Goal: Submit feedback/report problem: Submit feedback/report problem

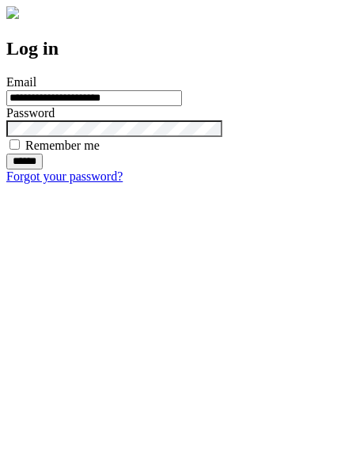
click at [43, 169] on input "******" at bounding box center [24, 162] width 36 height 16
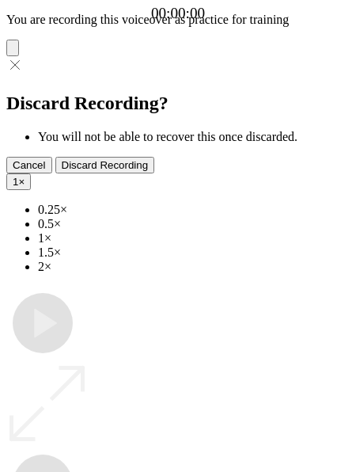
type input "**********"
